Goal: Task Accomplishment & Management: Complete application form

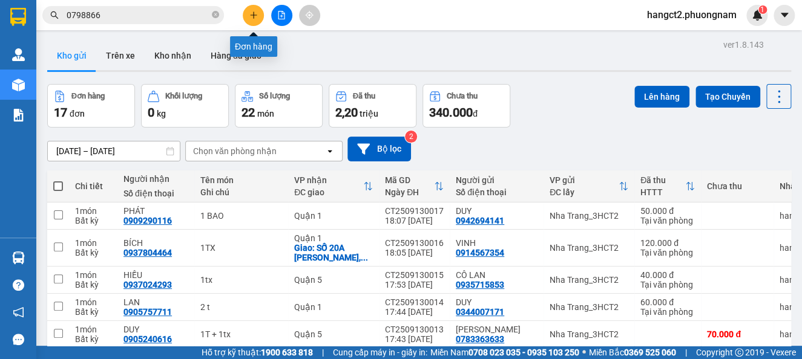
click at [261, 18] on button at bounding box center [253, 15] width 21 height 21
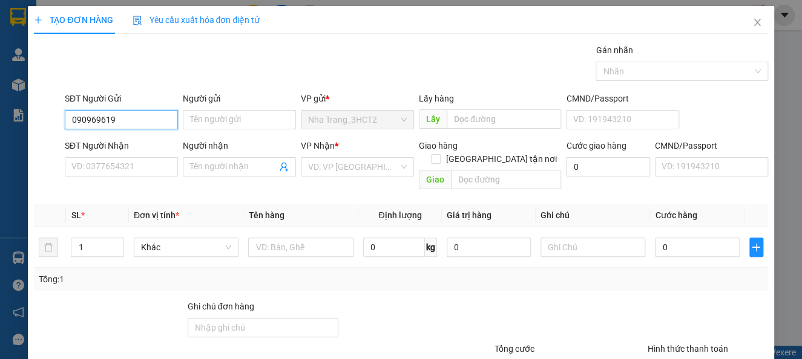
type input "0909696193"
click at [130, 142] on div "0909696193 - CÔ HOA" at bounding box center [119, 143] width 97 height 13
type input "CÔ HOA"
type input "0868063293"
type input "DŨNG"
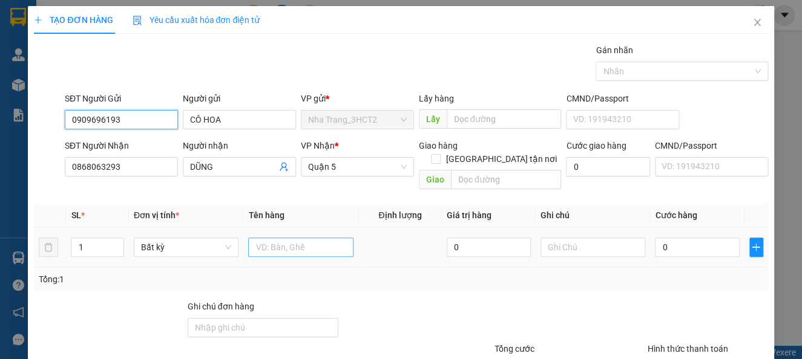
type input "0909696193"
click at [270, 238] on input "text" at bounding box center [300, 247] width 105 height 19
type input "1 TX"
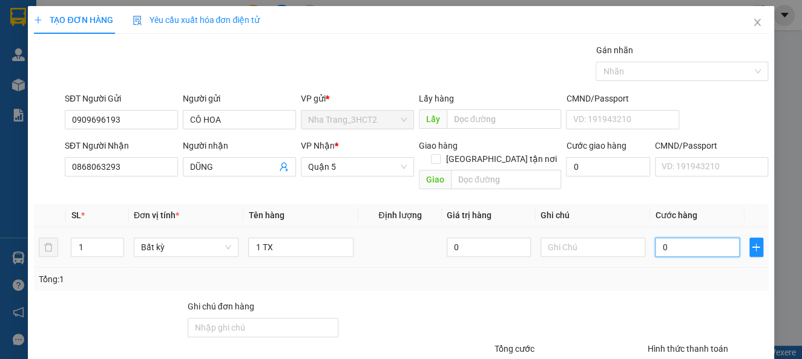
click at [700, 238] on input "0" at bounding box center [697, 247] width 84 height 19
type input "4"
type input "40"
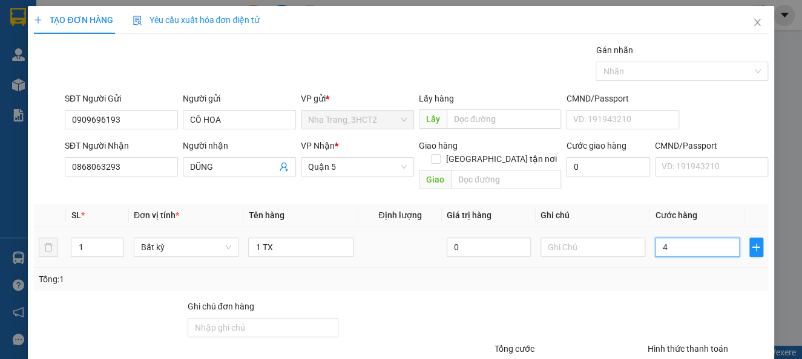
type input "40"
click at [614, 300] on div at bounding box center [569, 321] width 153 height 42
type input "40.000"
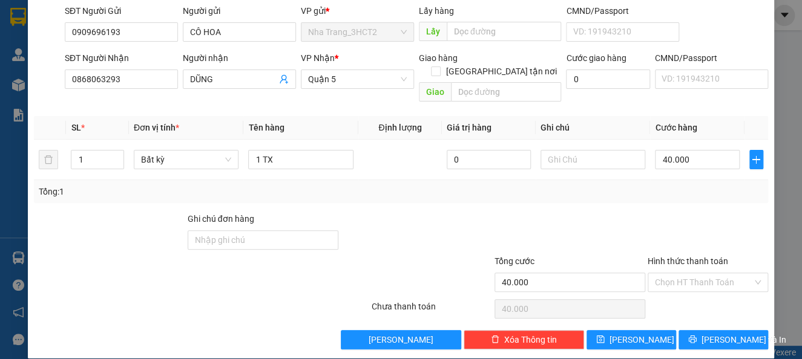
scroll to position [88, 0]
click at [686, 274] on input "Hình thức thanh toán" at bounding box center [703, 283] width 97 height 18
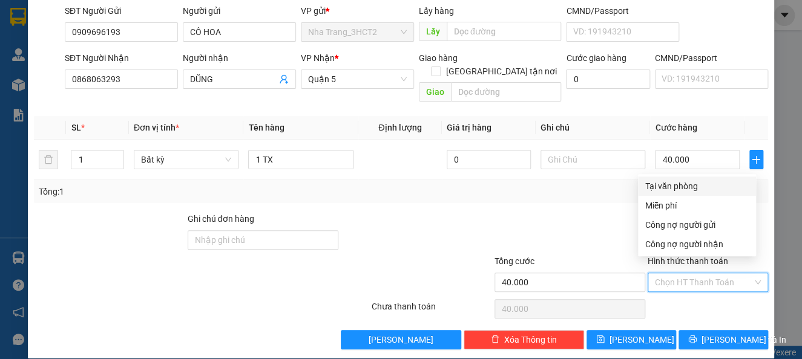
click at [663, 182] on div "Tại văn phòng" at bounding box center [696, 186] width 103 height 13
type input "0"
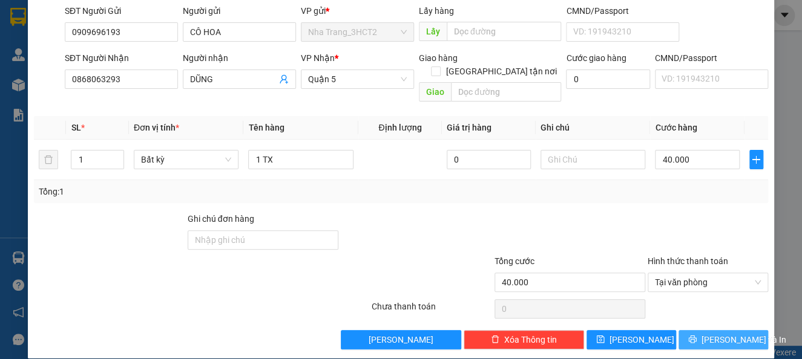
click at [707, 333] on span "[PERSON_NAME] và In" at bounding box center [743, 339] width 85 height 13
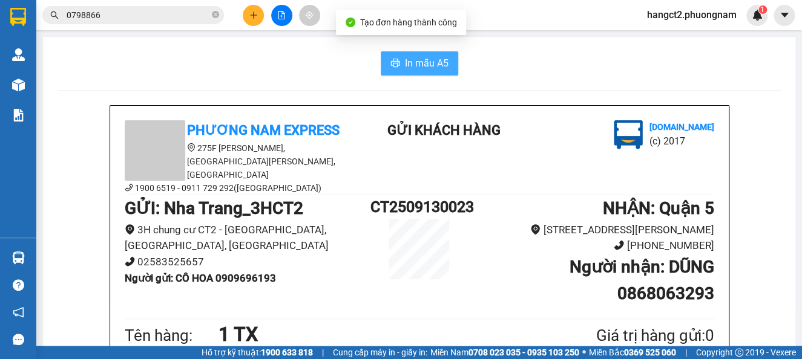
click at [419, 61] on span "In mẫu A5" at bounding box center [427, 63] width 44 height 15
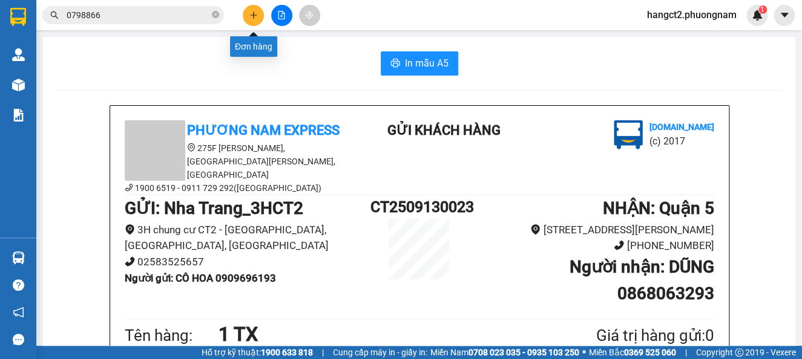
click at [261, 18] on button at bounding box center [253, 15] width 21 height 21
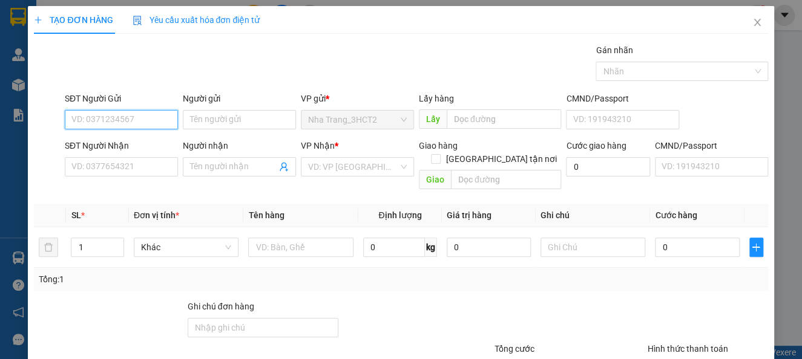
click at [86, 125] on input "SĐT Người Gửi" at bounding box center [121, 119] width 113 height 19
click at [119, 149] on div "0918666293 - [PERSON_NAME]" at bounding box center [130, 143] width 119 height 13
type input "0918666293"
type input "HƯƠNG"
type input "0903573496"
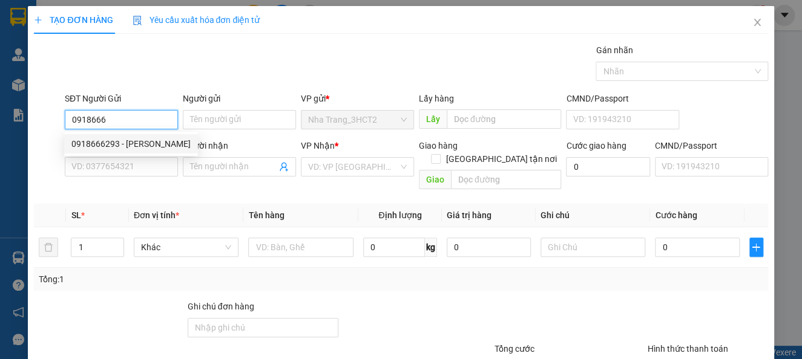
type input "HÀ"
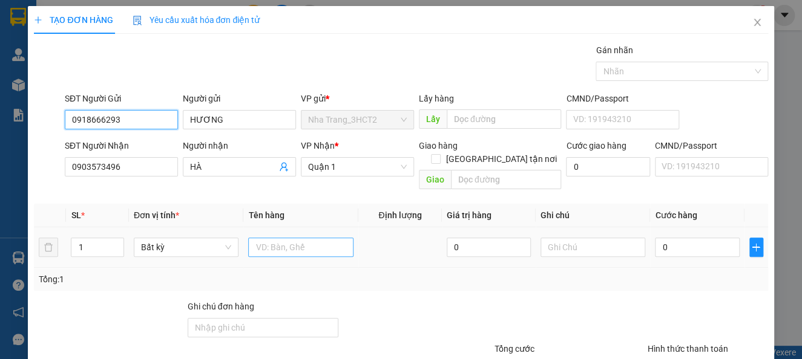
type input "0918666293"
click at [314, 239] on input "text" at bounding box center [300, 247] width 105 height 19
type input "1 BUCHJ [GEOGRAPHIC_DATA]"
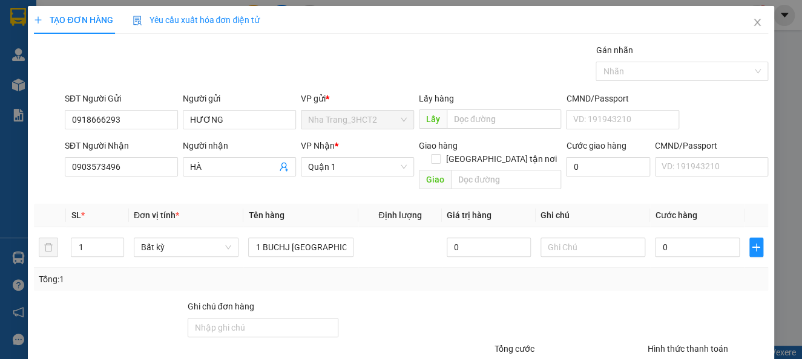
click at [119, 142] on div "SĐT Người Nhận" at bounding box center [121, 145] width 113 height 13
click at [119, 157] on input "0903573496" at bounding box center [121, 166] width 113 height 19
click at [119, 142] on div "SĐT Người Nhận" at bounding box center [121, 145] width 113 height 13
click at [119, 157] on input "0903573496" at bounding box center [121, 166] width 113 height 19
click at [135, 158] on input "0903573496" at bounding box center [121, 166] width 113 height 19
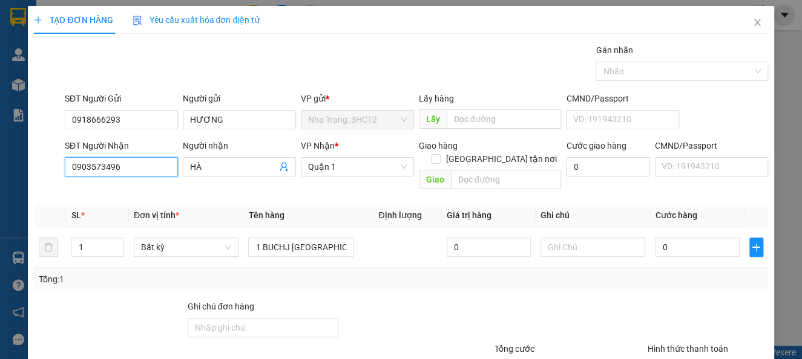
click at [135, 158] on input "0903573496" at bounding box center [121, 166] width 113 height 19
type input "0918191076"
click at [215, 171] on input "HÀ" at bounding box center [233, 166] width 87 height 13
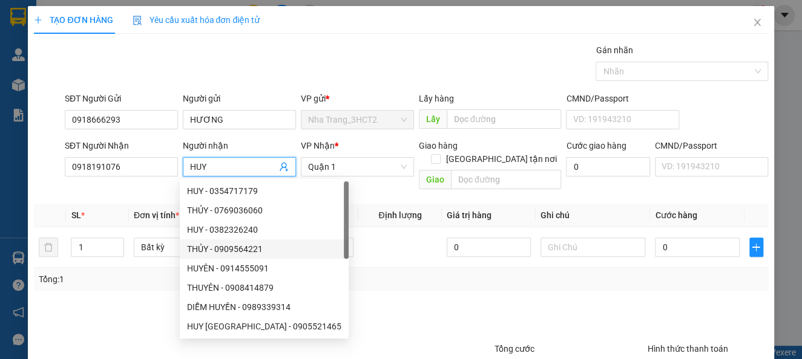
type input "HUY"
click at [427, 343] on div at bounding box center [431, 364] width 123 height 42
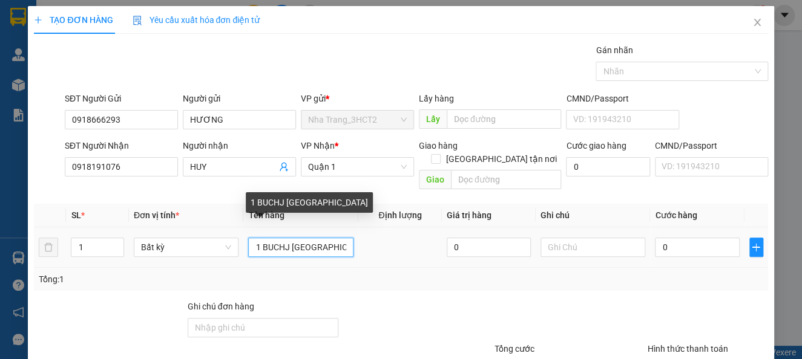
click at [282, 238] on input "1 BUCHJ [GEOGRAPHIC_DATA]" at bounding box center [300, 247] width 105 height 19
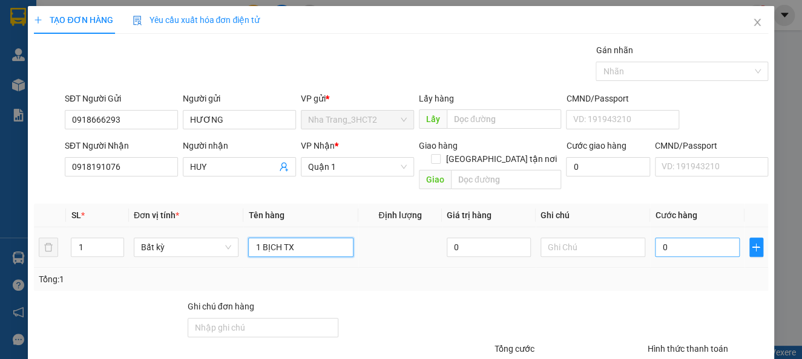
type input "1 BỊCH TX"
click at [690, 238] on input "0" at bounding box center [697, 247] width 84 height 19
type input "58"
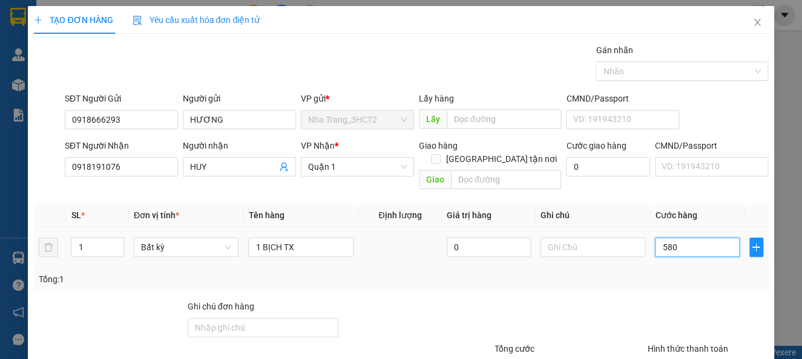
type input "5.801"
type input "580"
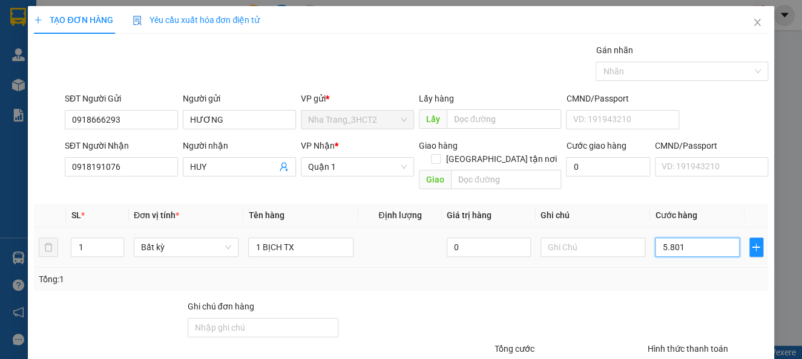
type input "580"
type input "58"
type input "5"
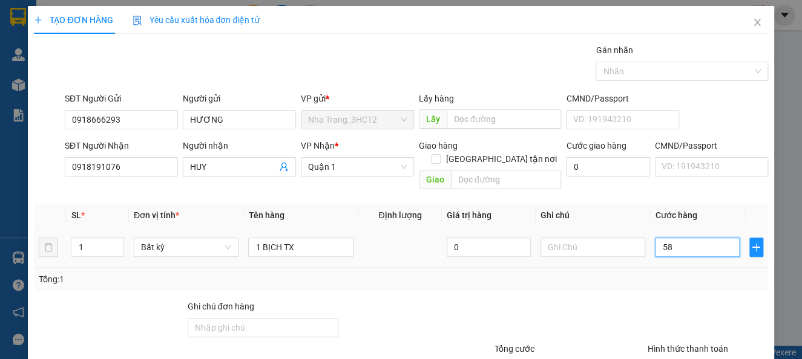
type input "5"
type input "50"
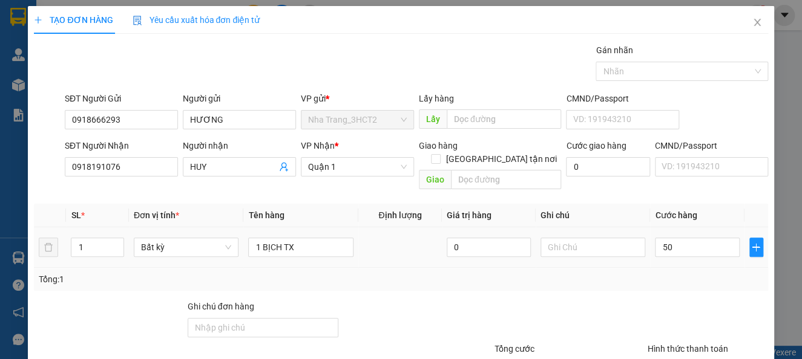
type input "50.000"
click at [658, 254] on td "50.000" at bounding box center [697, 248] width 94 height 41
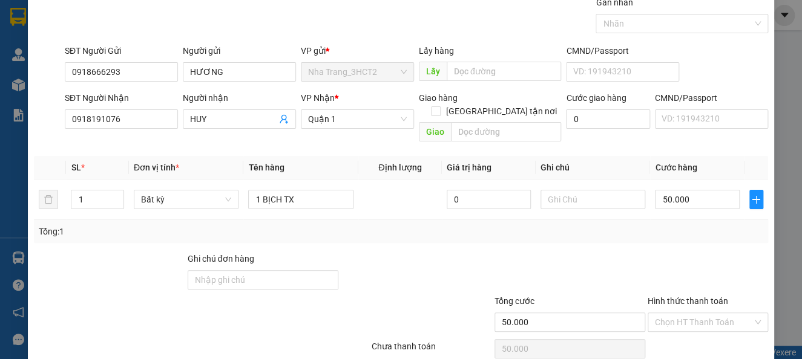
scroll to position [88, 0]
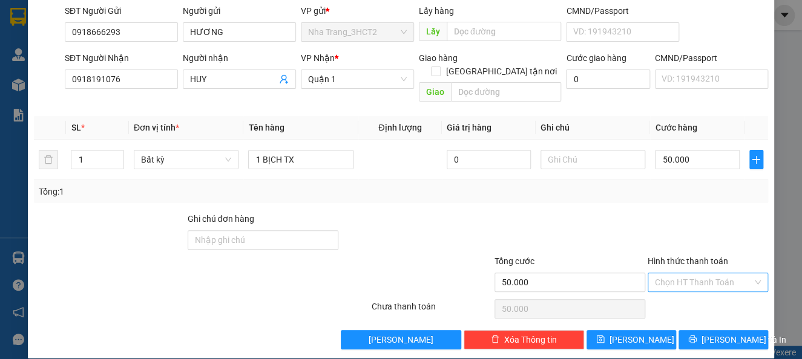
click at [687, 274] on input "Hình thức thanh toán" at bounding box center [703, 283] width 97 height 18
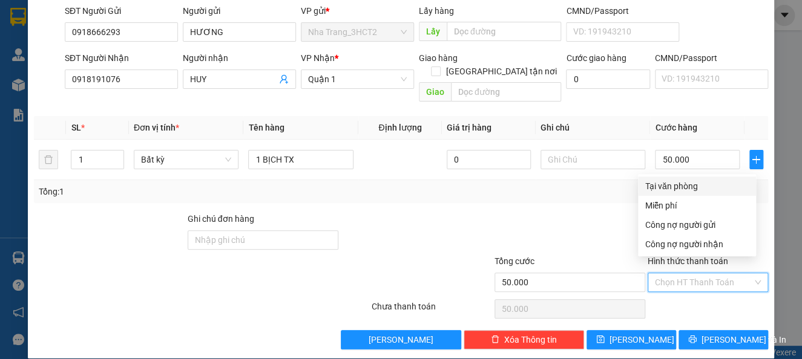
click at [667, 184] on div "Tại văn phòng" at bounding box center [696, 186] width 103 height 13
type input "0"
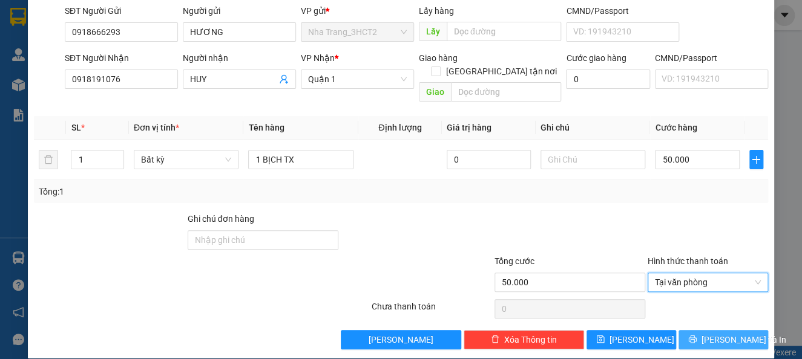
click at [729, 333] on span "[PERSON_NAME] và In" at bounding box center [743, 339] width 85 height 13
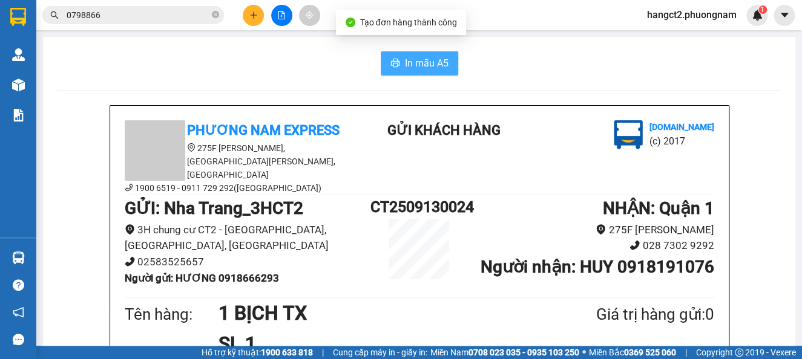
click at [410, 64] on span "In mẫu A5" at bounding box center [427, 63] width 44 height 15
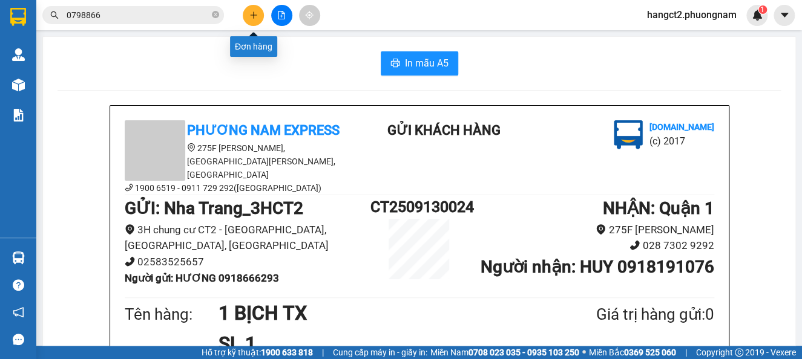
click at [249, 18] on icon "plus" at bounding box center [253, 15] width 8 height 8
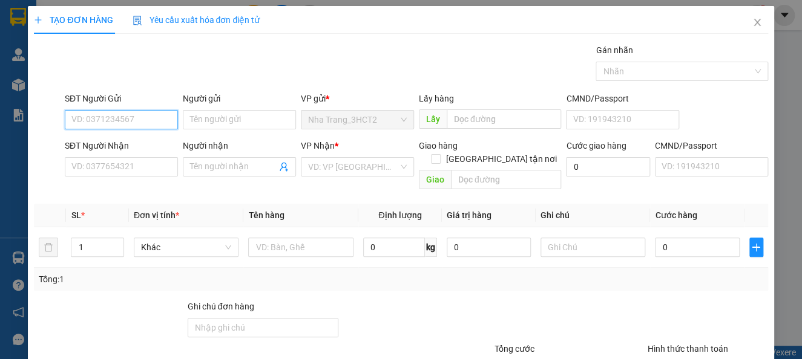
click at [110, 120] on input "SĐT Người Gửi" at bounding box center [121, 119] width 113 height 19
type input "0917340417"
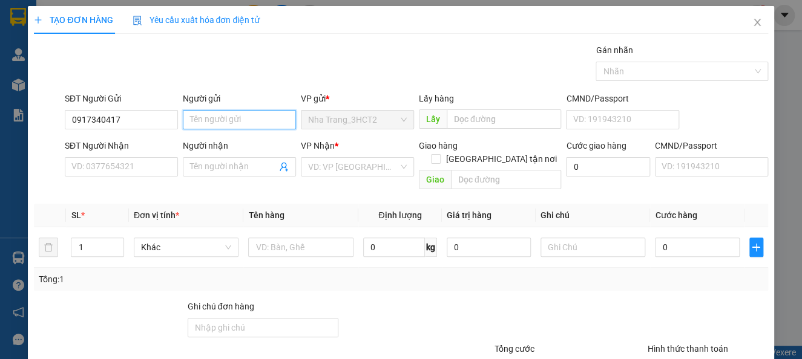
click at [218, 123] on input "Người gửi" at bounding box center [239, 119] width 113 height 19
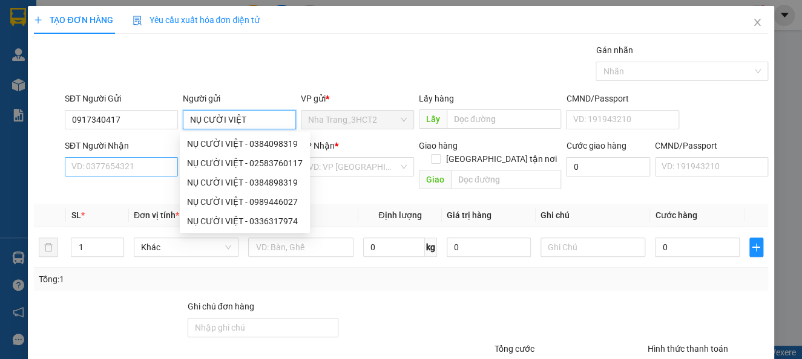
type input "NỤ CƯỜI VIỆT"
click at [124, 174] on input "SĐT Người Nhận" at bounding box center [121, 166] width 113 height 19
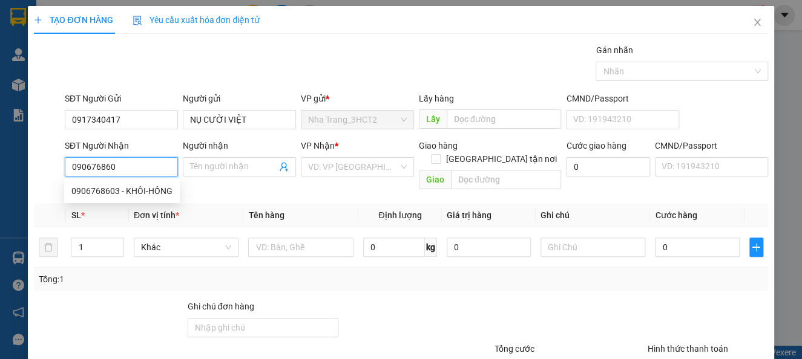
type input "0906768603"
click at [148, 191] on div "0906768603 - KHÔI-HỒNG" at bounding box center [121, 191] width 101 height 13
type input "KHÔI-HỒNG"
checkbox input "true"
type input "2385/62/63 [PERSON_NAME], [GEOGRAPHIC_DATA], QUẬN 8 - GTN 90K"
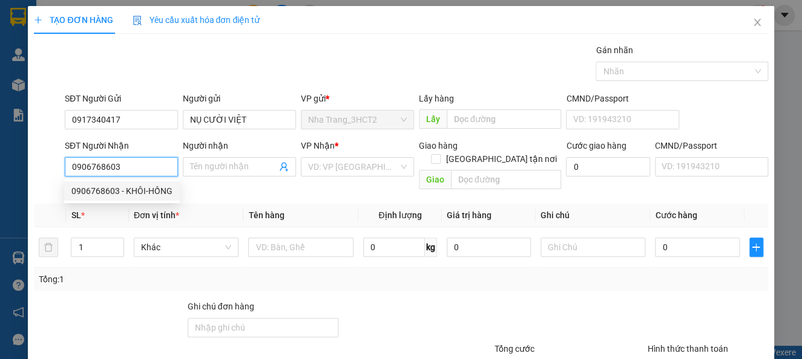
type input "90.000"
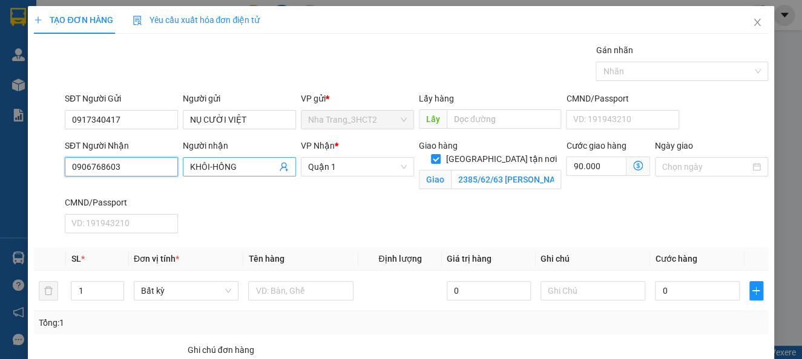
type input "0906768603"
click at [204, 164] on input "KHÔI-HỒNG" at bounding box center [233, 166] width 87 height 13
type input "KHÔI - HỒNG"
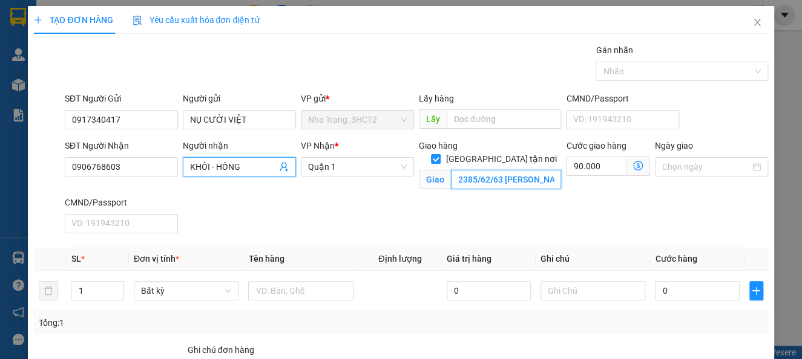
click at [482, 170] on input "2385/62/63 [PERSON_NAME], [GEOGRAPHIC_DATA], QUẬN 8 - GTN 90K" at bounding box center [506, 179] width 111 height 19
click at [458, 170] on input "2385/62/63 [PERSON_NAME], [GEOGRAPHIC_DATA], QUẬN 8 - GTN 90K" at bounding box center [506, 179] width 111 height 19
click at [484, 174] on input "2385/62/63 [PERSON_NAME], [GEOGRAPHIC_DATA], QUẬN 8 - GTN 90K" at bounding box center [506, 179] width 111 height 19
click at [487, 170] on input "2385/62/63 [PERSON_NAME], [GEOGRAPHIC_DATA], QUẬN 8 - GTN 90K" at bounding box center [506, 179] width 111 height 19
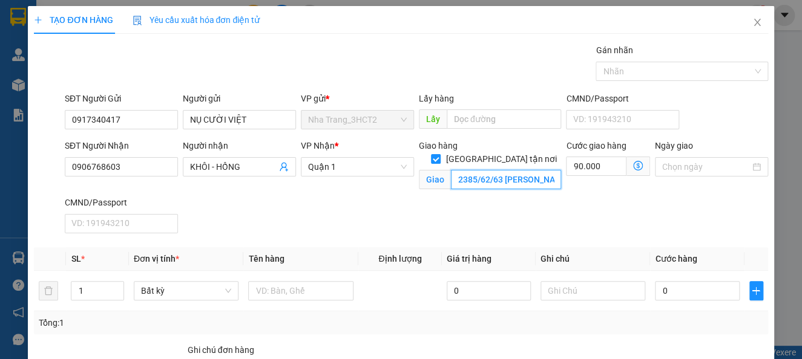
click at [487, 170] on input "2385/62/63 [PERSON_NAME], [GEOGRAPHIC_DATA], QUẬN 8 - GTN 90K" at bounding box center [506, 179] width 111 height 19
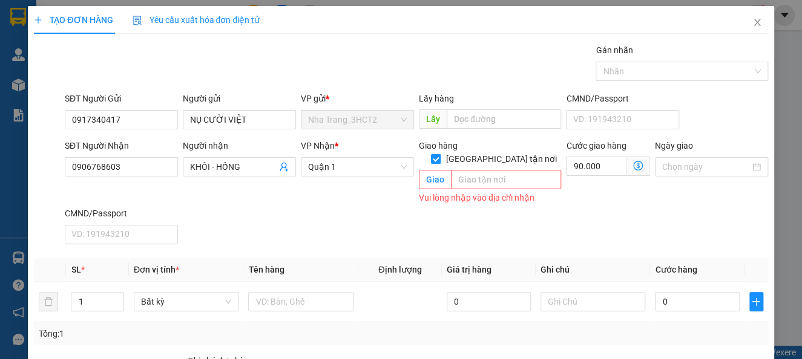
click at [439, 154] on input "[GEOGRAPHIC_DATA] tận nơi" at bounding box center [435, 158] width 8 height 8
checkbox input "false"
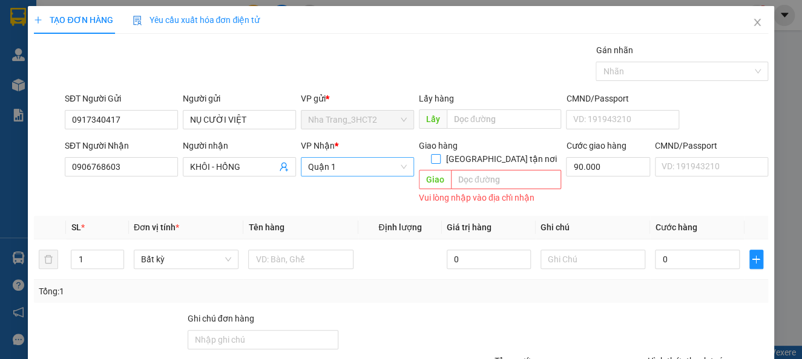
click at [354, 168] on span "Quận 1" at bounding box center [357, 167] width 99 height 18
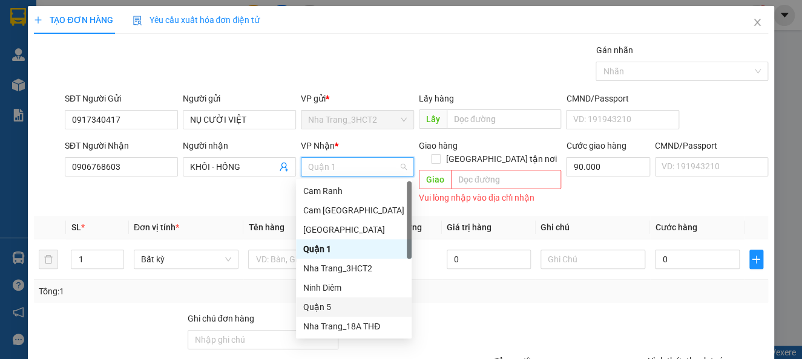
drag, startPoint x: 323, startPoint y: 311, endPoint x: 355, endPoint y: 291, distance: 37.8
click at [323, 312] on div "Quận 5" at bounding box center [353, 307] width 101 height 13
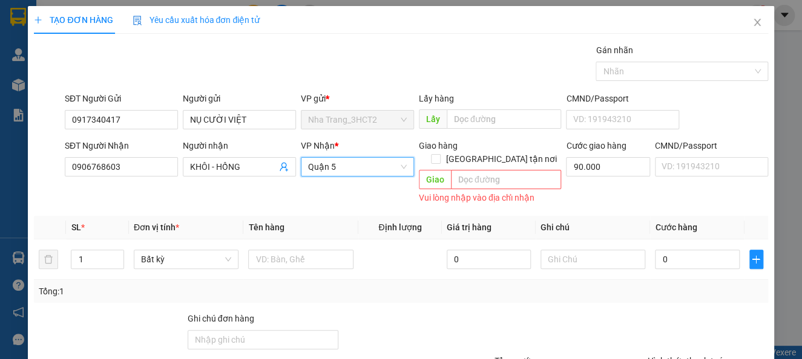
click at [601, 180] on div "Cước giao hàng 90.000" at bounding box center [608, 160] width 84 height 42
click at [600, 171] on input "90.000" at bounding box center [608, 166] width 84 height 19
type input "0"
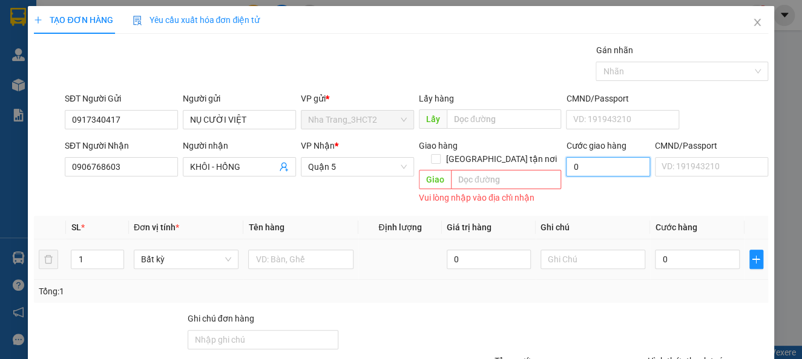
type input "0"
click at [298, 256] on div at bounding box center [300, 260] width 105 height 24
click at [288, 250] on input "text" at bounding box center [300, 259] width 105 height 19
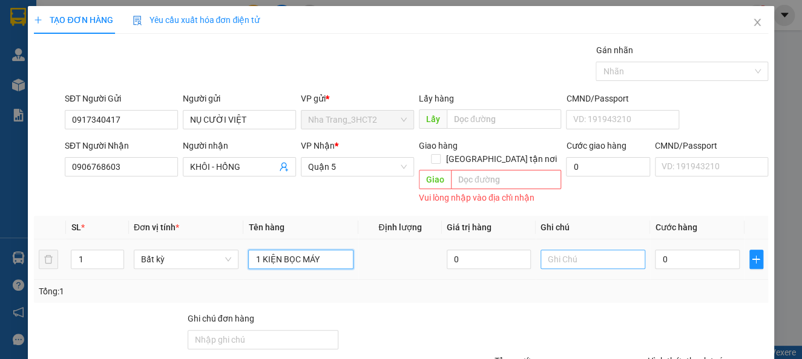
type input "1 KIỆN BỌC MÁY"
click at [594, 250] on input "text" at bounding box center [592, 259] width 105 height 19
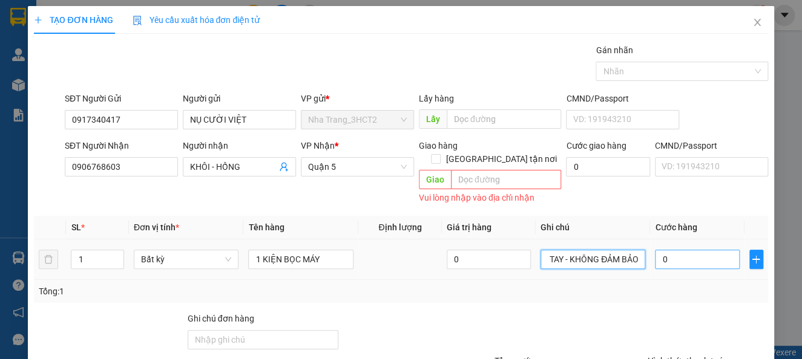
type input "NHẸ TAY - KHÔNG ĐẢM BẢO"
click at [704, 250] on input "0" at bounding box center [697, 259] width 84 height 19
type input "7"
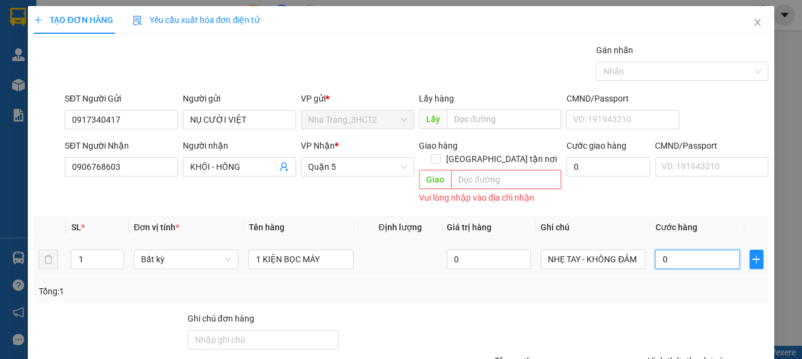
type input "7"
type input "70"
type input "70.000"
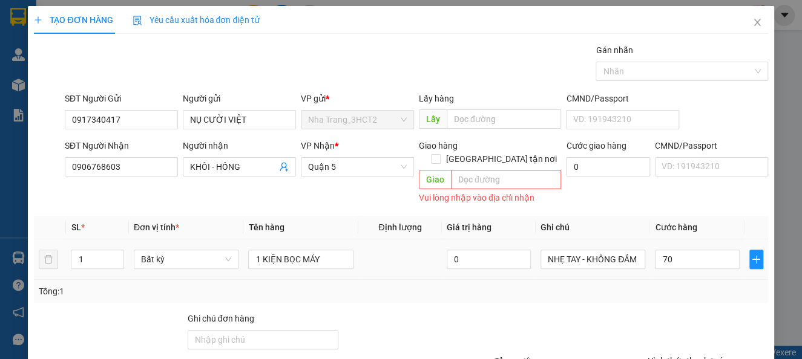
type input "70.000"
click at [600, 264] on td "NHẸ TAY - KHÔNG ĐẢM BẢO" at bounding box center [593, 260] width 115 height 41
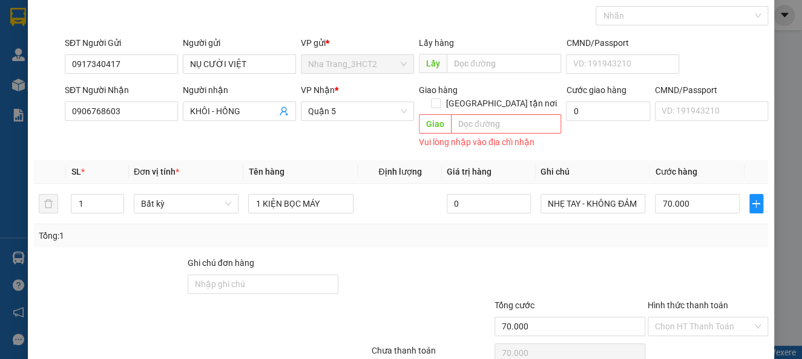
scroll to position [100, 0]
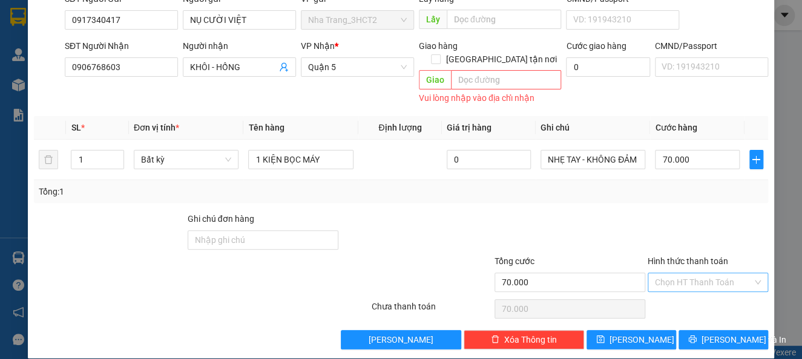
click at [694, 274] on input "Hình thức thanh toán" at bounding box center [703, 283] width 97 height 18
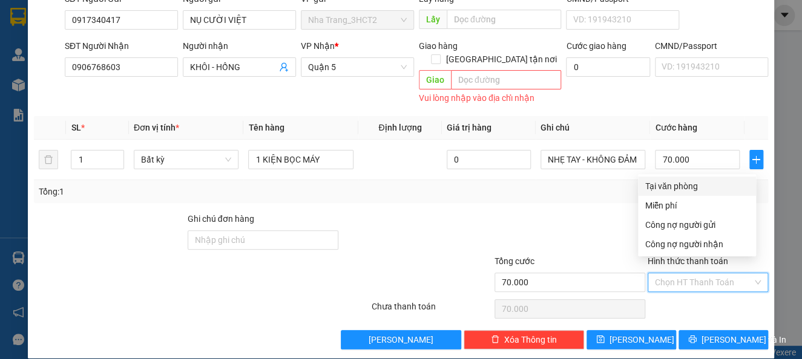
click at [666, 183] on div "Tại văn phòng" at bounding box center [696, 186] width 103 height 13
type input "0"
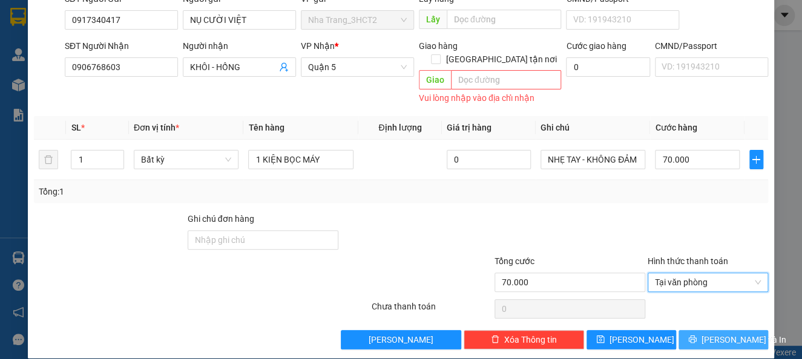
click at [715, 330] on button "[PERSON_NAME] và In" at bounding box center [723, 339] width 90 height 19
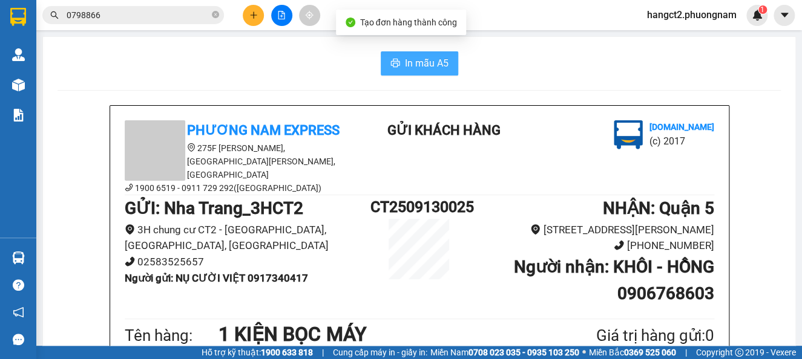
click at [442, 56] on button "In mẫu A5" at bounding box center [419, 63] width 77 height 24
click at [248, 20] on button at bounding box center [253, 15] width 21 height 21
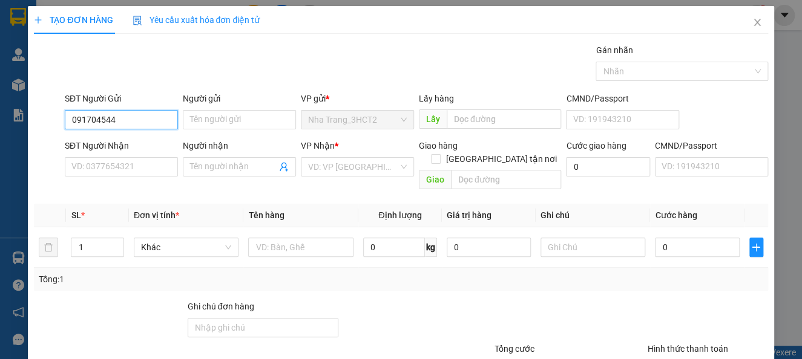
type input "0917045445"
click at [149, 139] on div "0917045445 - [GEOGRAPHIC_DATA]" at bounding box center [139, 143] width 136 height 13
type input "VIỆT TIÊN NT"
type input "0908606160"
type input "LABO VIỆT TIÊN HCM"
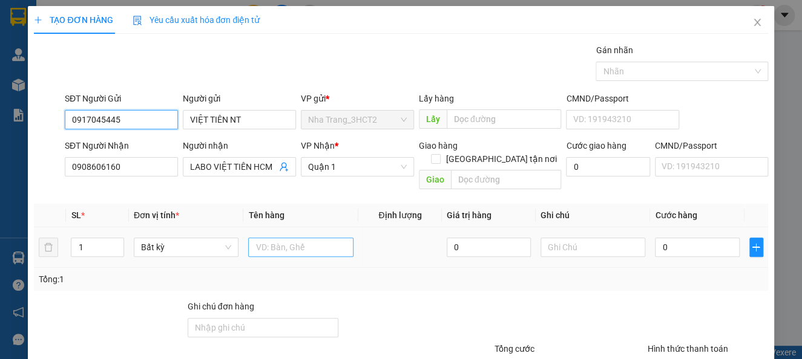
type input "0917045445"
click at [308, 238] on input "text" at bounding box center [300, 247] width 105 height 19
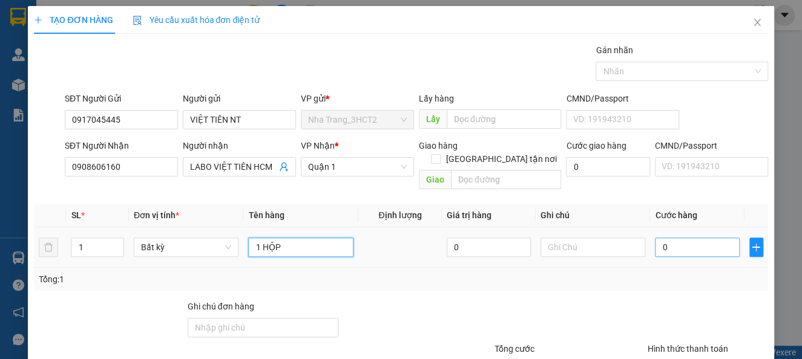
type input "1 HỘP"
click at [678, 238] on input "0" at bounding box center [697, 247] width 84 height 19
type input "2"
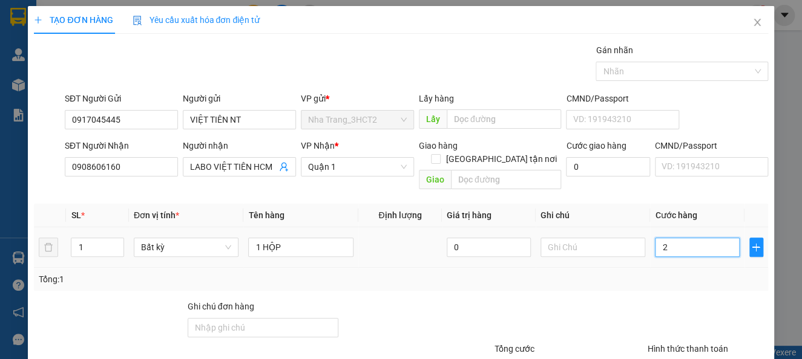
type input "20"
click at [661, 242] on input "20" at bounding box center [697, 247] width 84 height 19
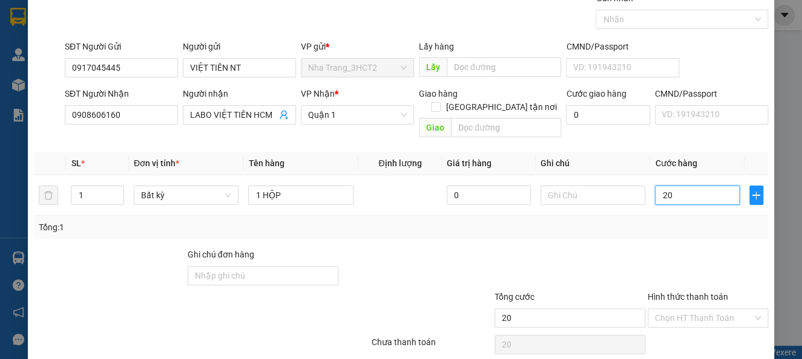
scroll to position [88, 0]
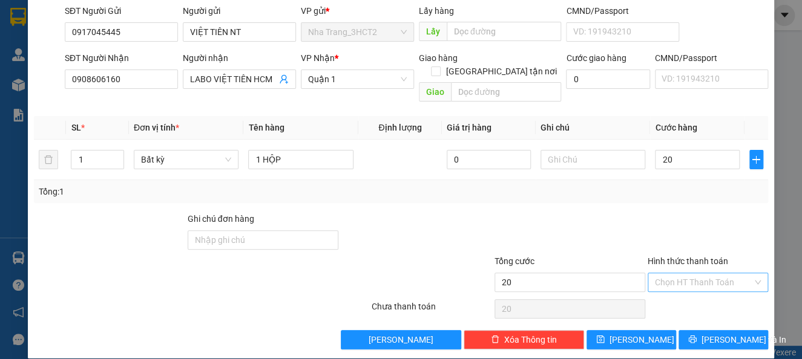
type input "20.000"
click at [676, 274] on input "Hình thức thanh toán" at bounding box center [703, 283] width 97 height 18
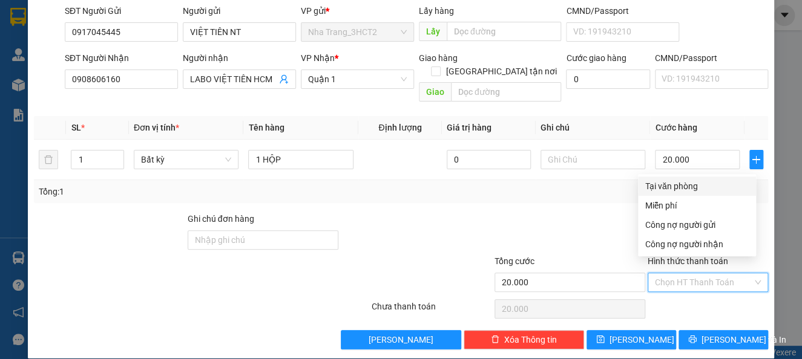
click at [671, 186] on div "Tại văn phòng" at bounding box center [696, 186] width 103 height 13
type input "0"
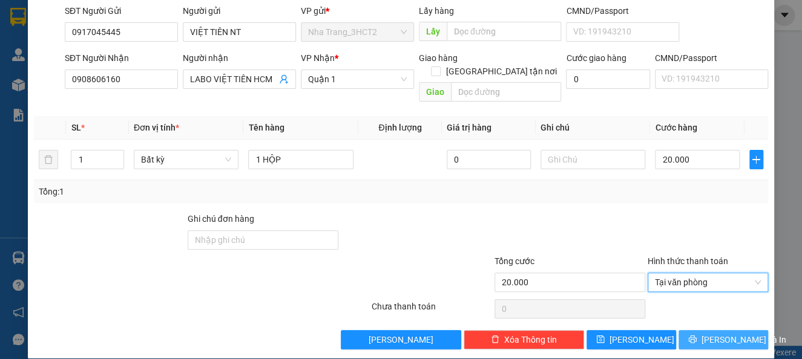
click at [725, 333] on span "[PERSON_NAME] và In" at bounding box center [743, 339] width 85 height 13
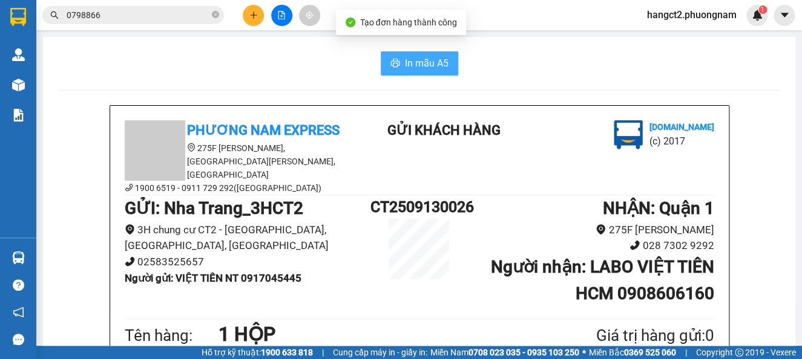
click at [405, 58] on span "In mẫu A5" at bounding box center [427, 63] width 44 height 15
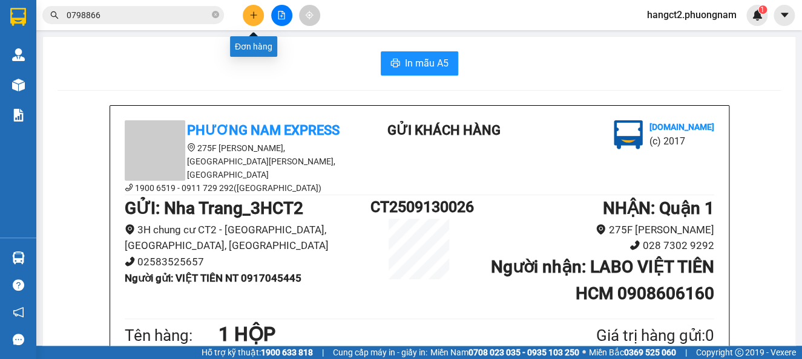
click at [244, 15] on button at bounding box center [253, 15] width 21 height 21
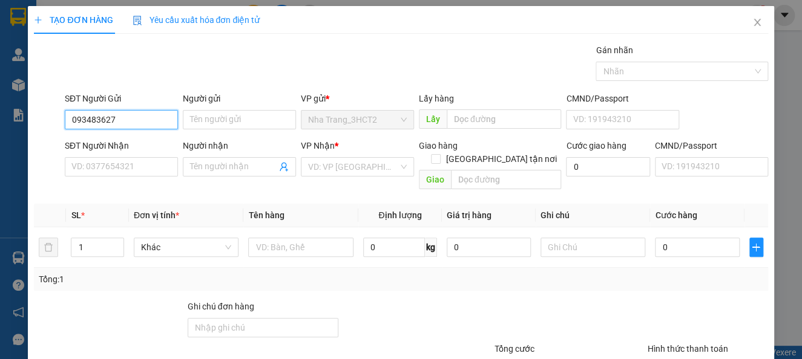
type input "0934836272"
click at [108, 141] on div "0934836272 - THỌ" at bounding box center [119, 143] width 97 height 13
type input "THỌ"
type input "0775112745"
type input "NGA"
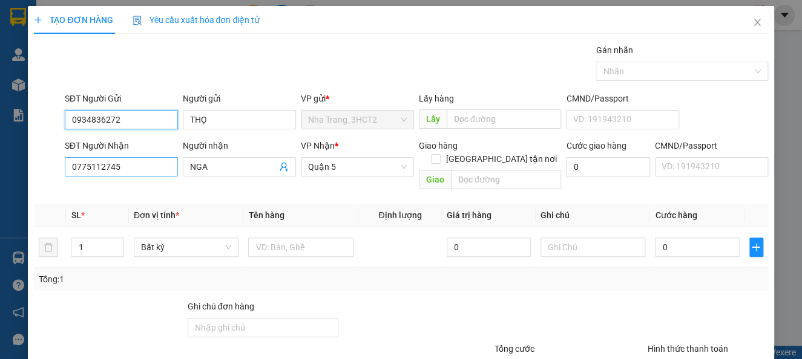
type input "0934836272"
click at [132, 171] on input "0775112745" at bounding box center [121, 166] width 113 height 19
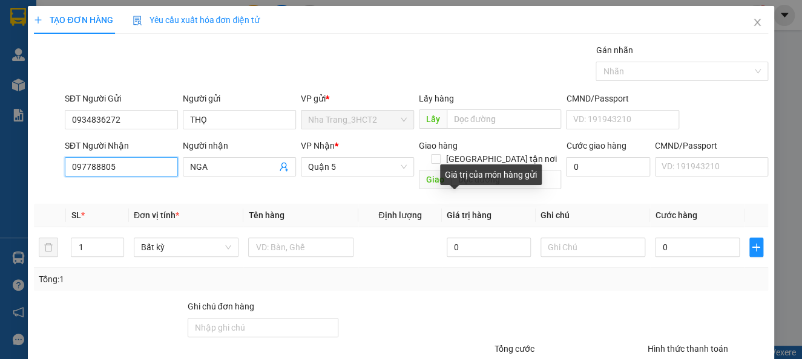
type input "0977888057"
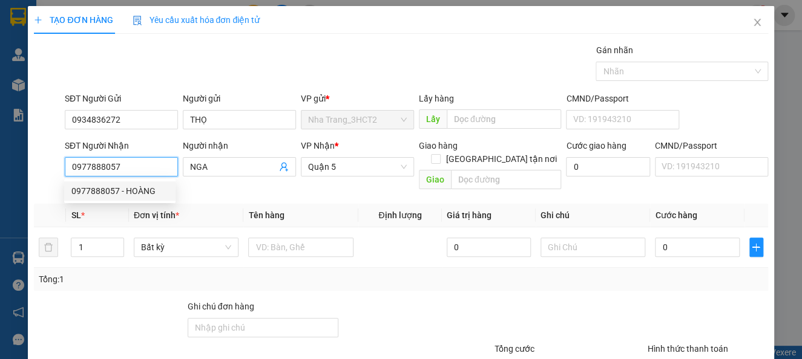
click at [91, 191] on div "0977888057 - HOÀNG" at bounding box center [119, 191] width 97 height 13
type input "HOÀNG"
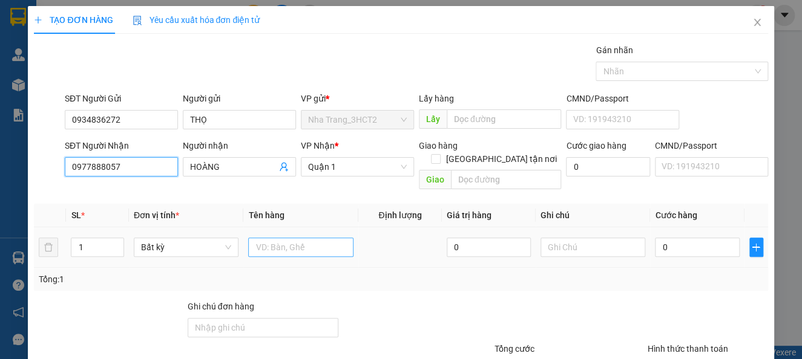
type input "0977888057"
click at [308, 238] on input "text" at bounding box center [300, 247] width 105 height 19
type input "2 TX"
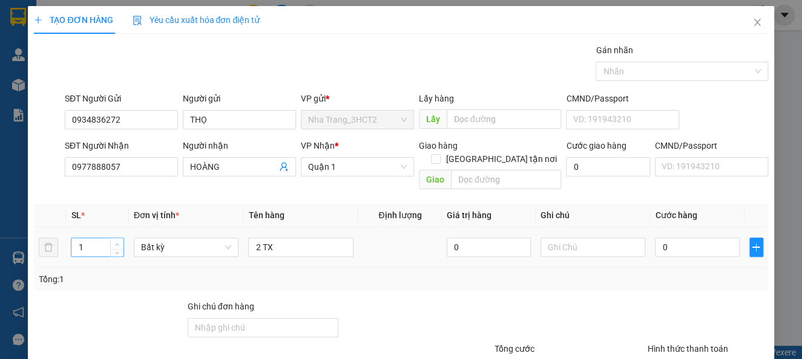
type input "2"
click at [118, 238] on span "Increase Value" at bounding box center [116, 243] width 13 height 11
click at [677, 238] on input "0" at bounding box center [697, 247] width 84 height 19
type input "7"
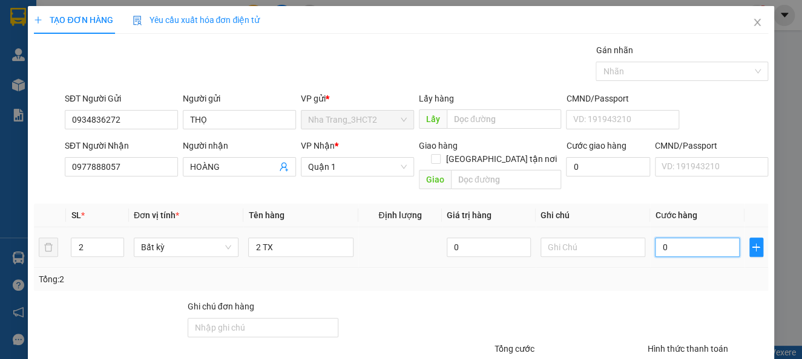
type input "7"
type input "70"
click at [401, 42] on div "TẠO ĐƠN HÀNG Yêu cầu xuất hóa đơn điện tử Transit Pickup Surcharge Ids Transit …" at bounding box center [400, 221] width 733 height 431
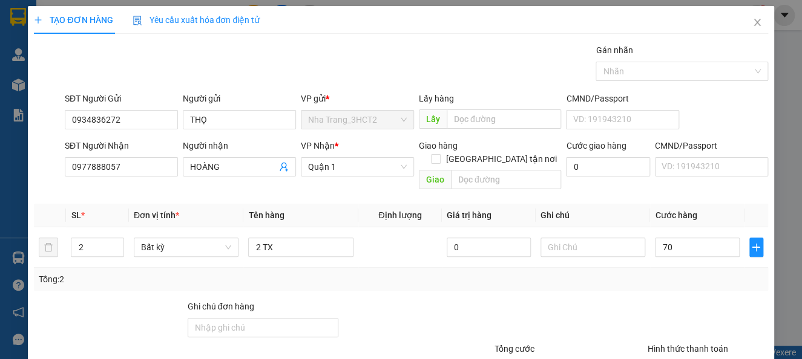
type input "70.000"
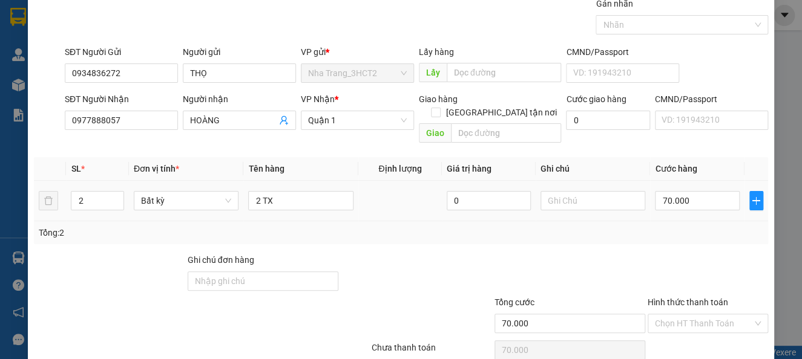
scroll to position [88, 0]
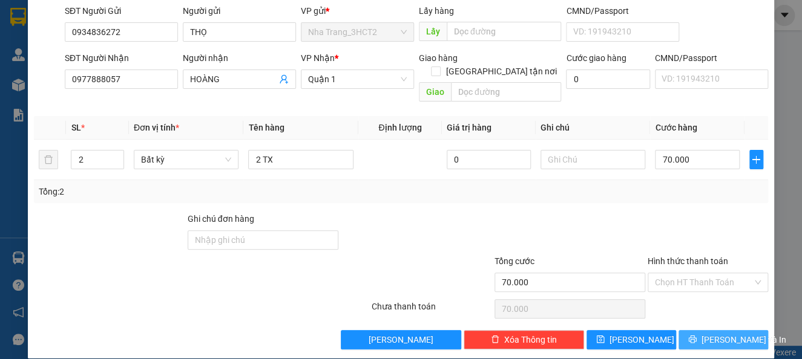
click at [690, 335] on icon "printer" at bounding box center [692, 339] width 8 height 8
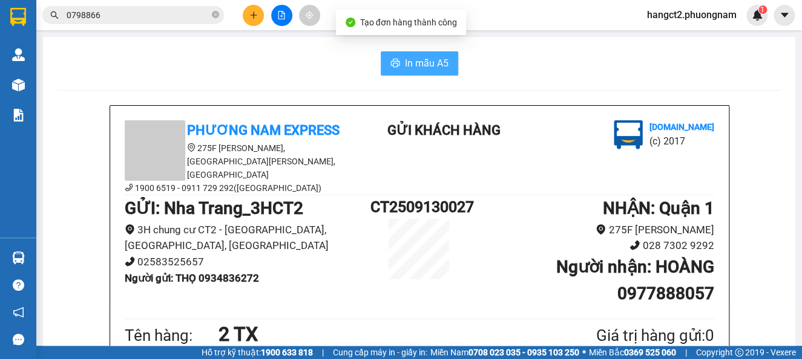
click at [411, 67] on span "In mẫu A5" at bounding box center [427, 63] width 44 height 15
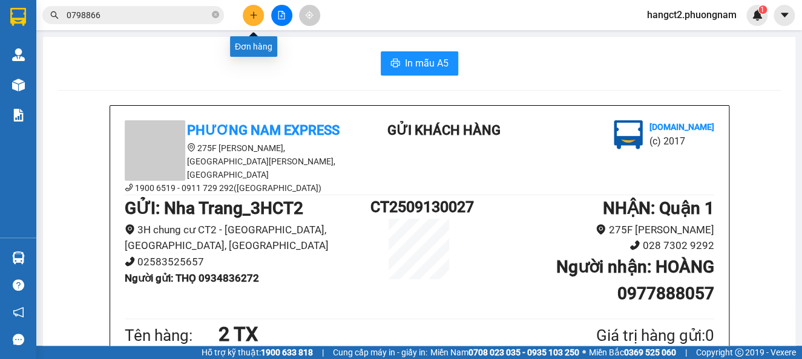
click at [243, 15] on button at bounding box center [253, 15] width 21 height 21
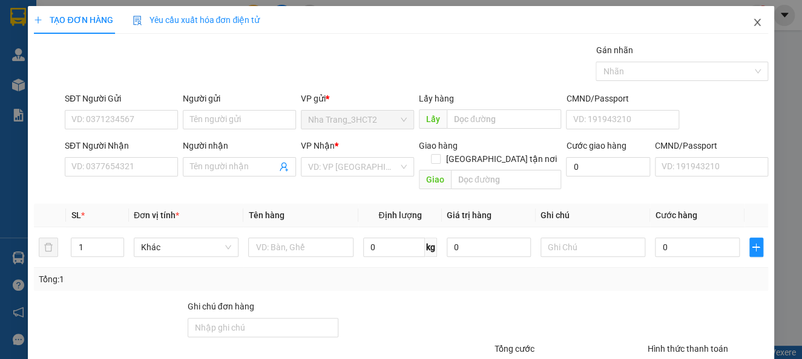
click at [752, 18] on icon "close" at bounding box center [757, 23] width 10 height 10
